Goal: Task Accomplishment & Management: Complete application form

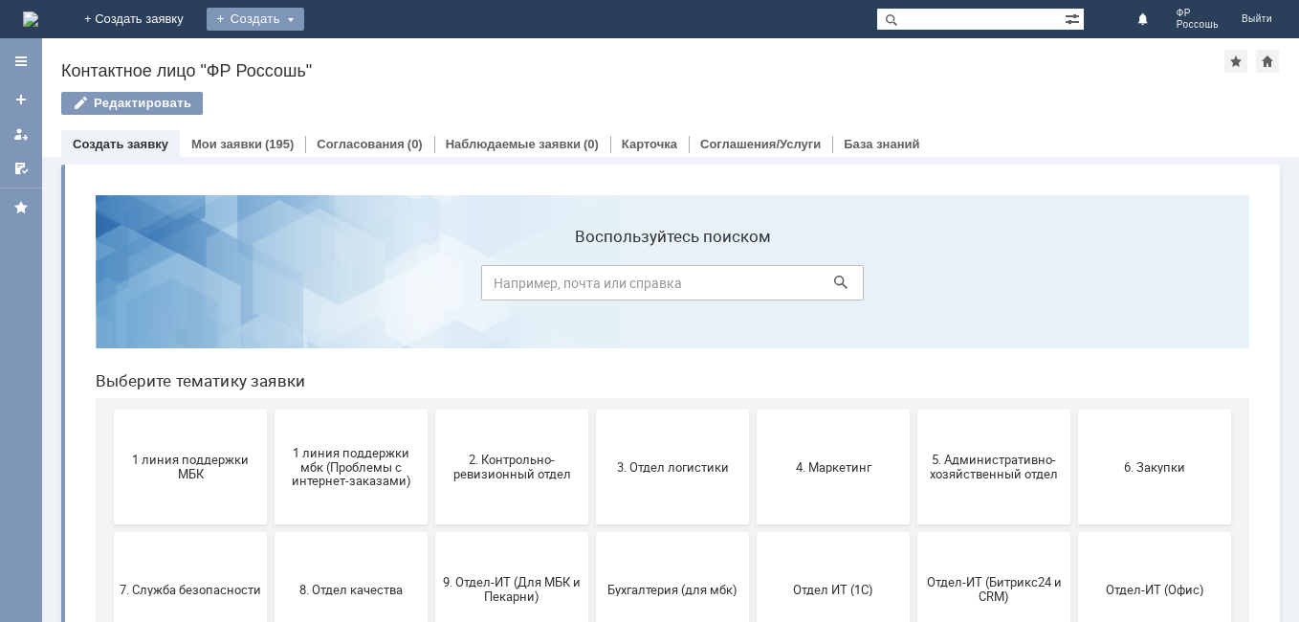
click at [304, 10] on div "Создать" at bounding box center [256, 19] width 98 height 23
click at [356, 47] on link "Заявка" at bounding box center [282, 57] width 145 height 23
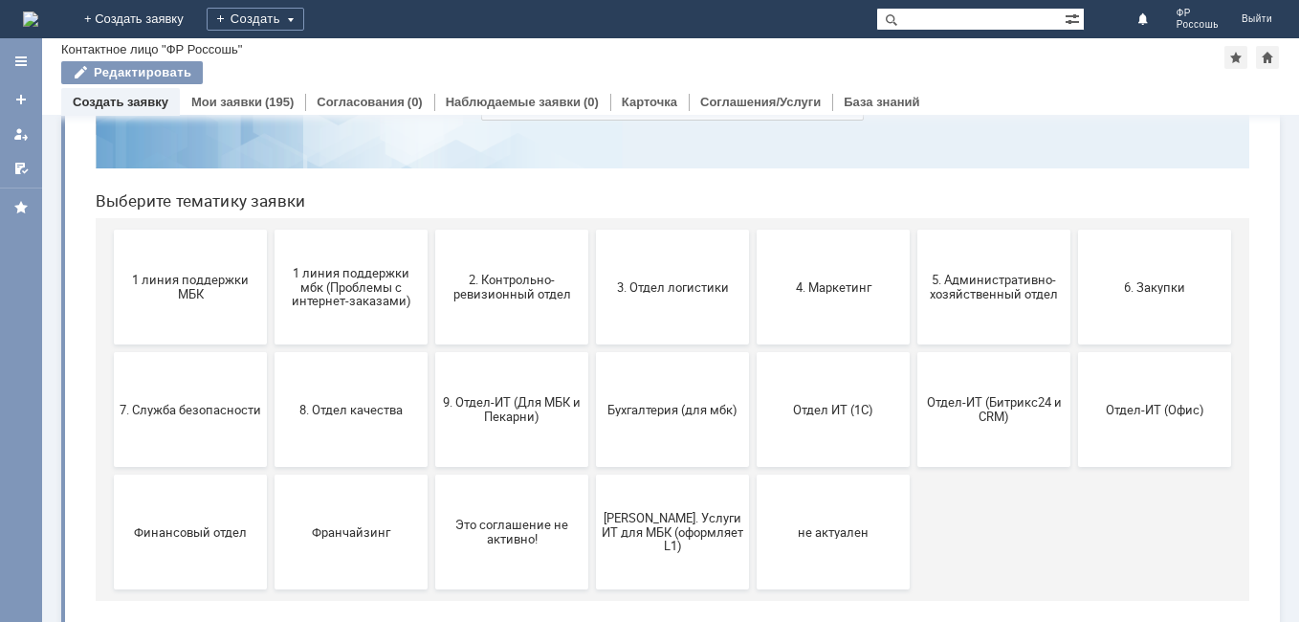
scroll to position [158, 0]
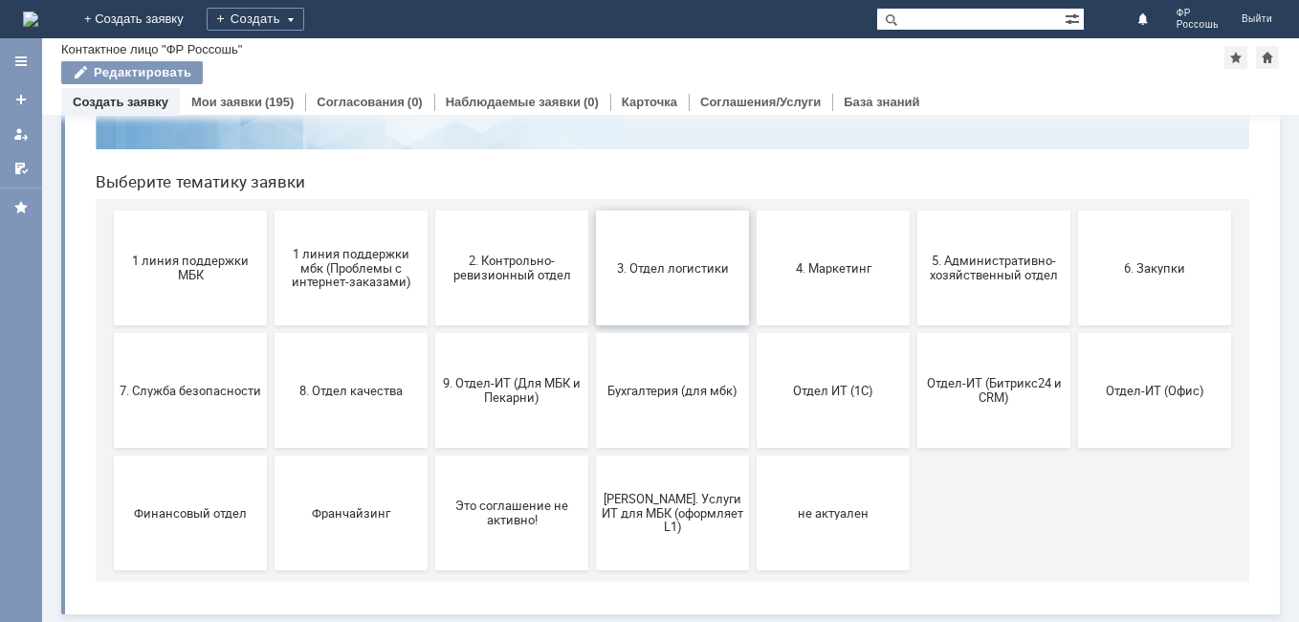
click at [625, 252] on button "3. Отдел логистики" at bounding box center [672, 267] width 153 height 115
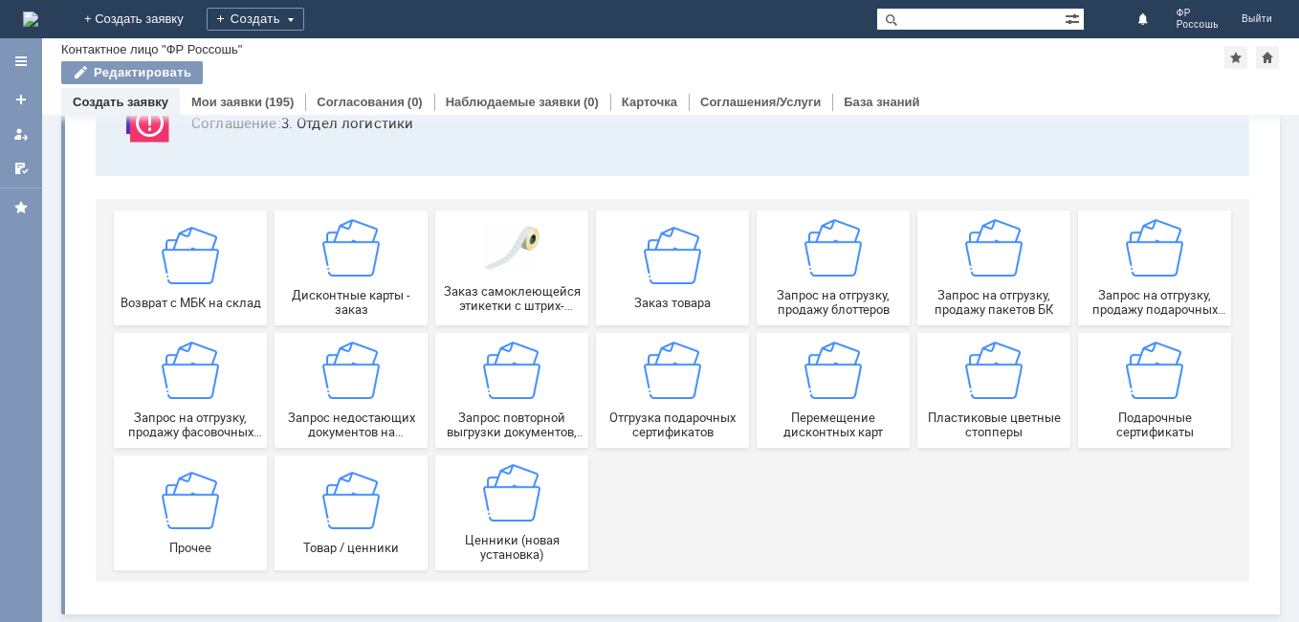
scroll to position [161, 0]
click at [662, 280] on img at bounding box center [672, 254] width 57 height 57
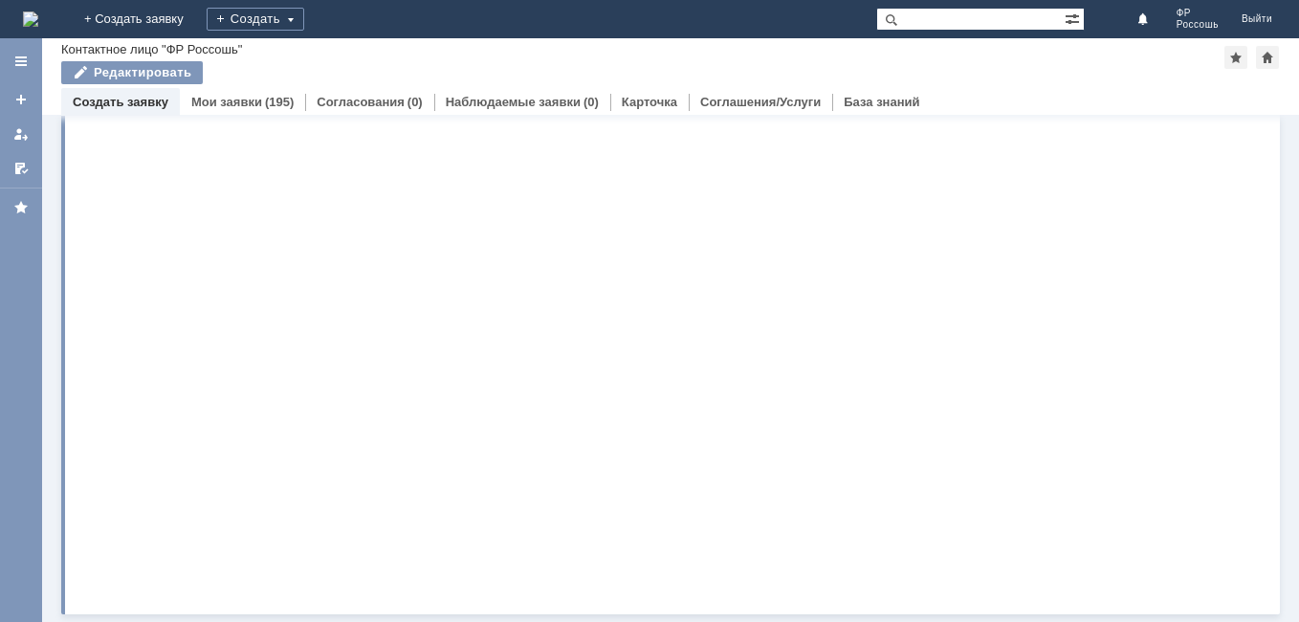
scroll to position [0, 0]
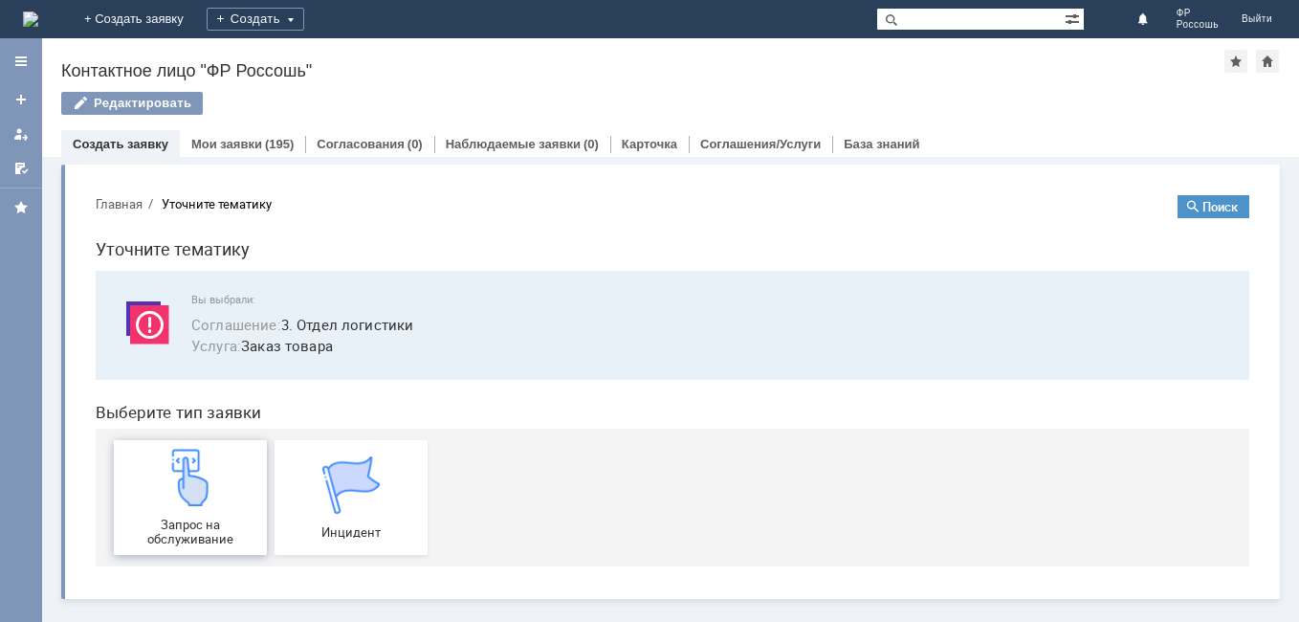
click at [186, 482] on img at bounding box center [190, 477] width 57 height 57
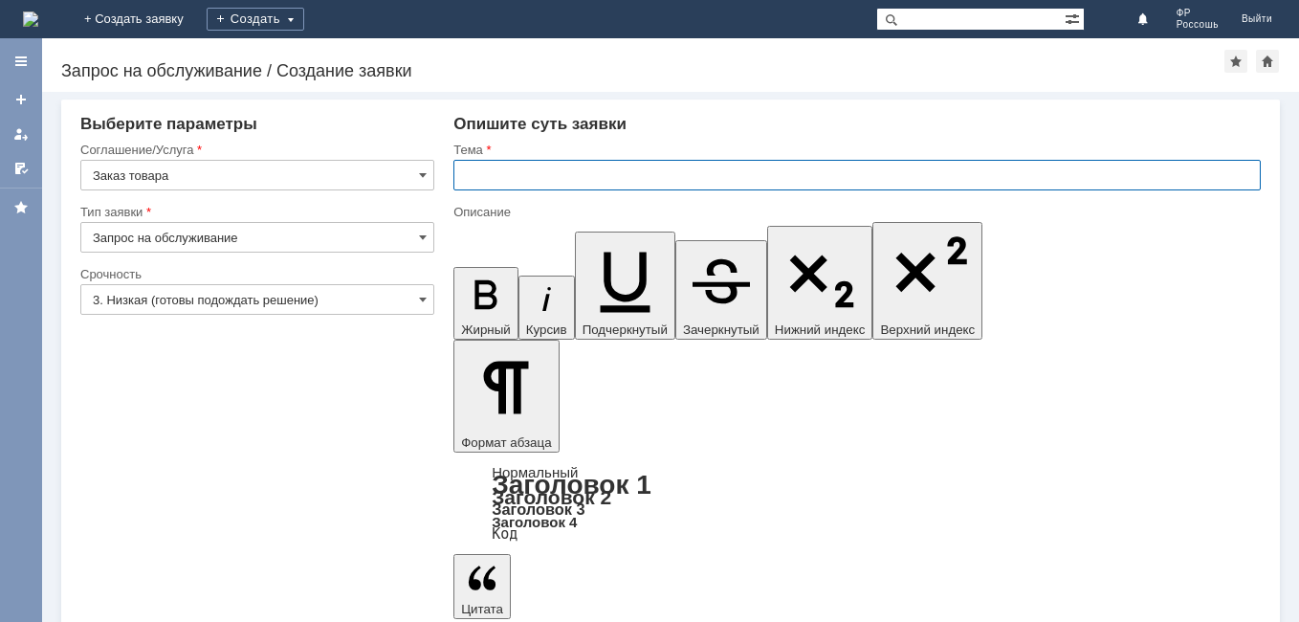
click at [472, 177] on input "text" at bounding box center [856, 175] width 807 height 31
type input "N"
type input "Тестеры"
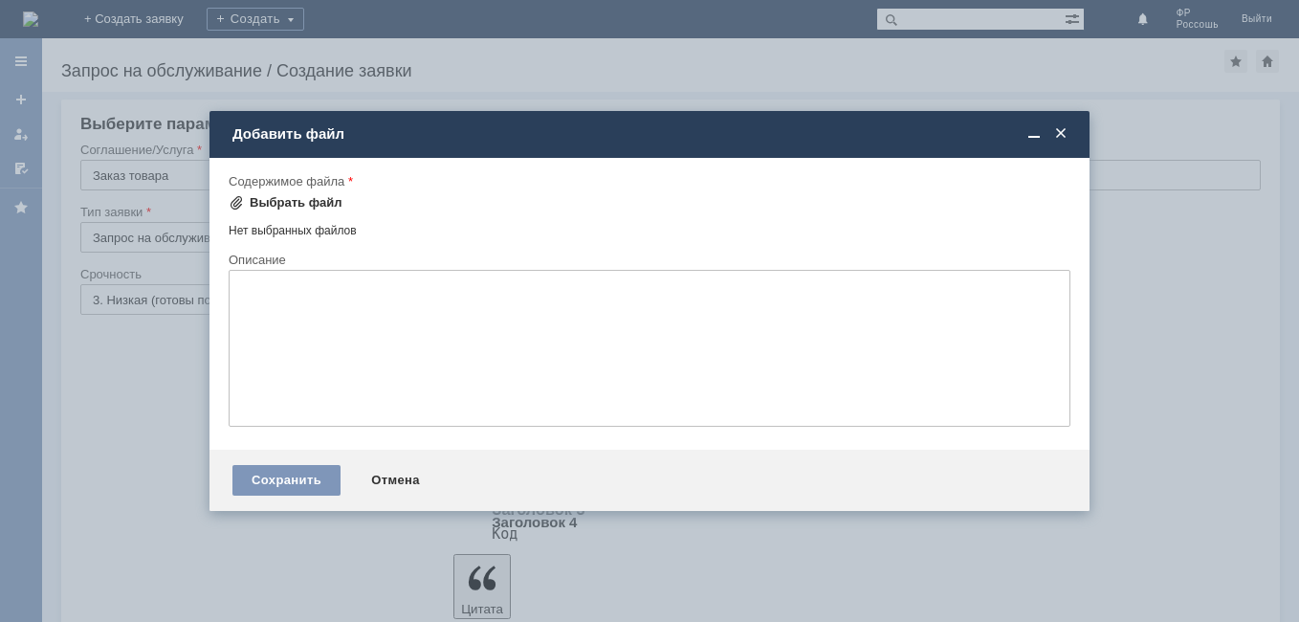
click at [289, 200] on div "Выбрать файл" at bounding box center [296, 202] width 93 height 15
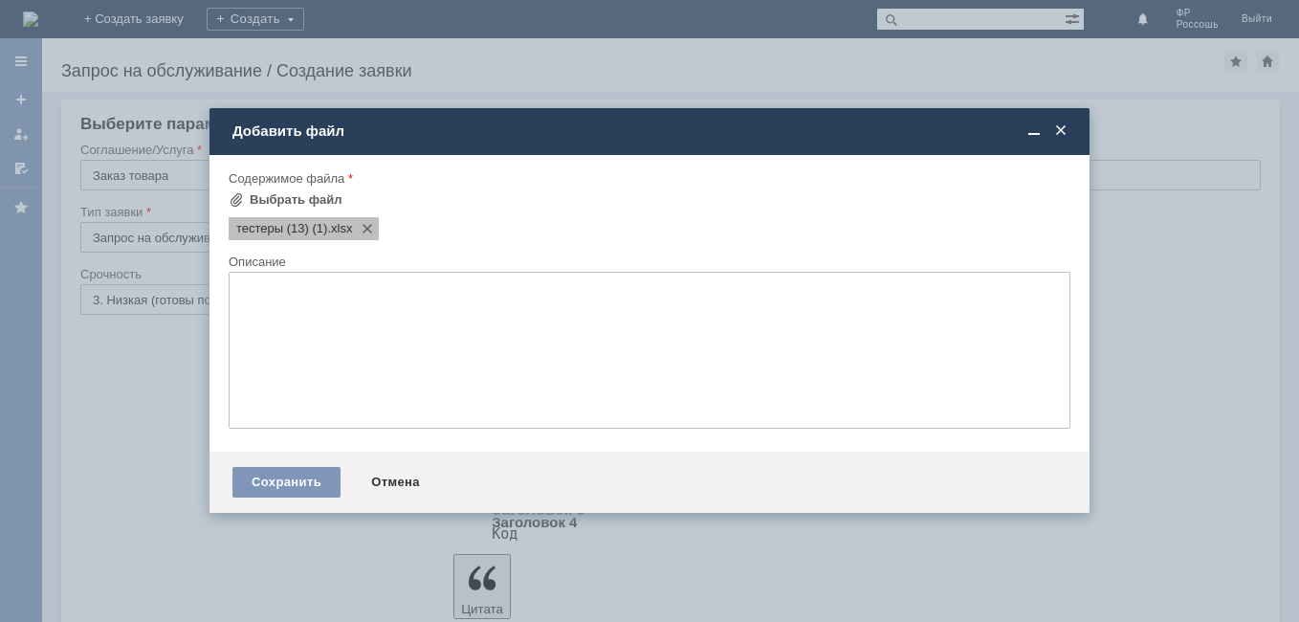
click at [256, 231] on span "тестеры (13) (1)" at bounding box center [281, 228] width 91 height 15
click at [304, 477] on div "Сохранить" at bounding box center [286, 482] width 108 height 31
